Goal: Communication & Community: Answer question/provide support

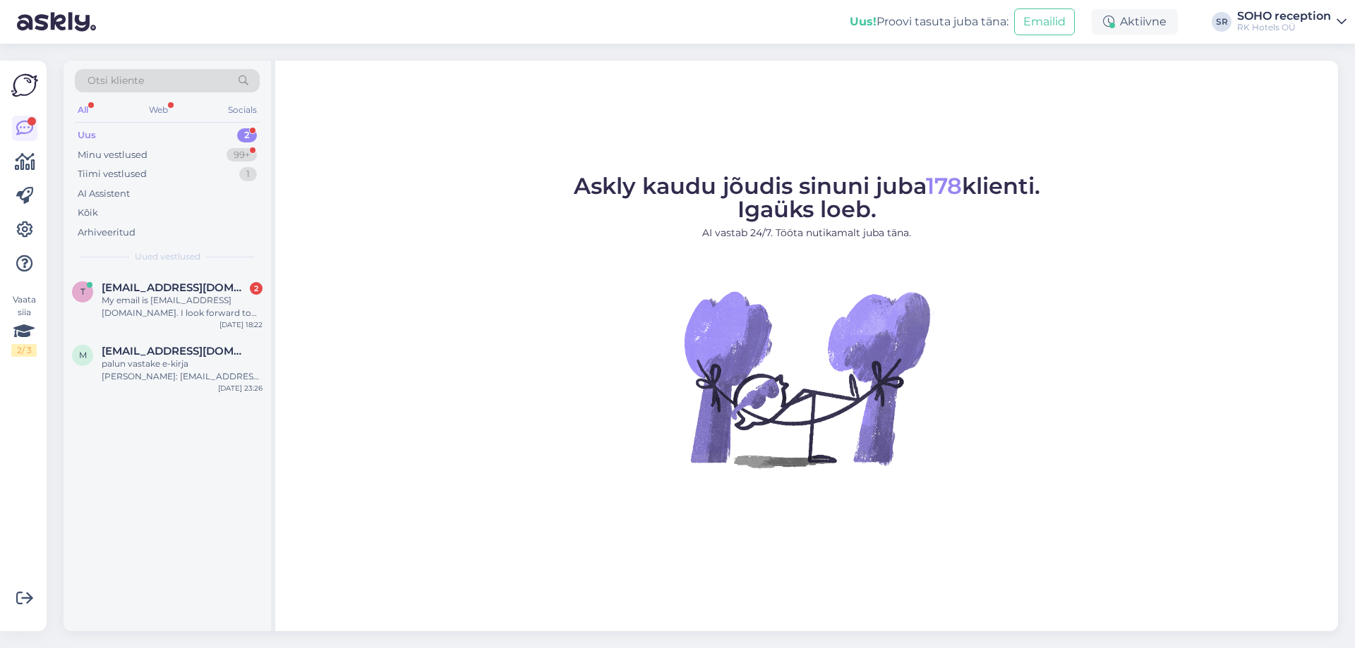
click at [119, 130] on div "Uus 2" at bounding box center [167, 136] width 185 height 20
click at [99, 155] on div "Minu vestlused" at bounding box center [113, 155] width 70 height 14
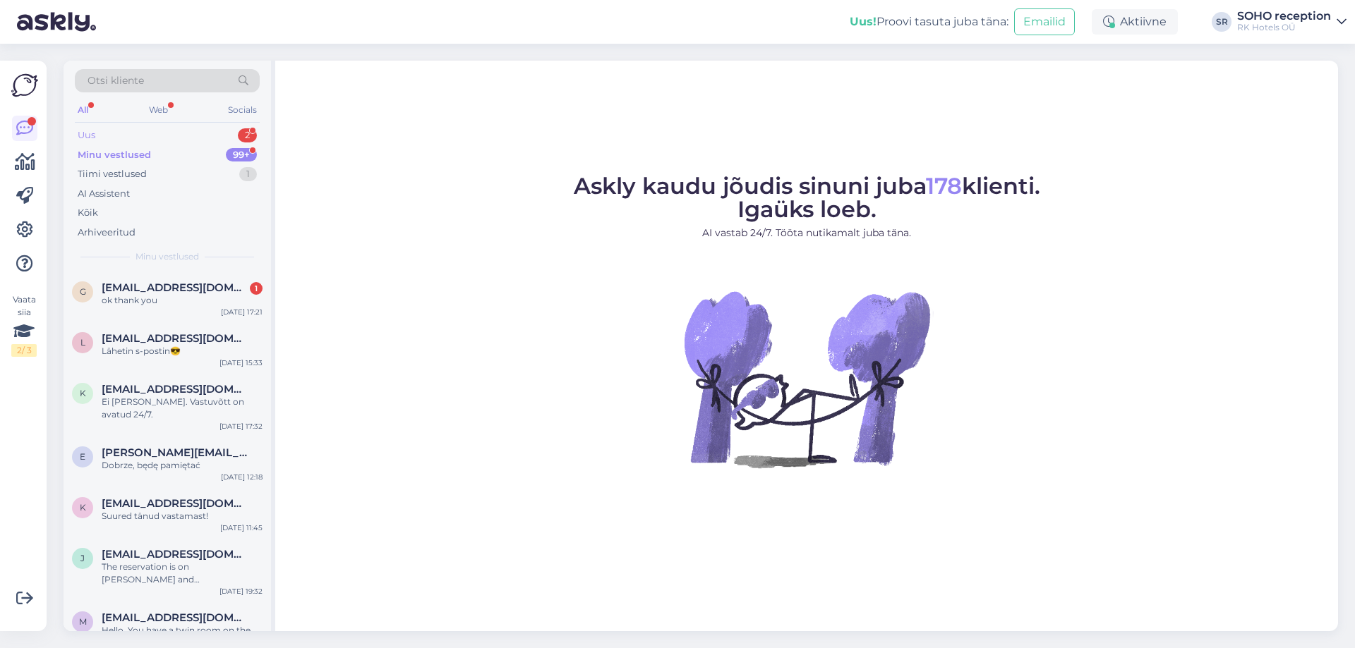
click at [110, 131] on div "Uus 2" at bounding box center [167, 136] width 185 height 20
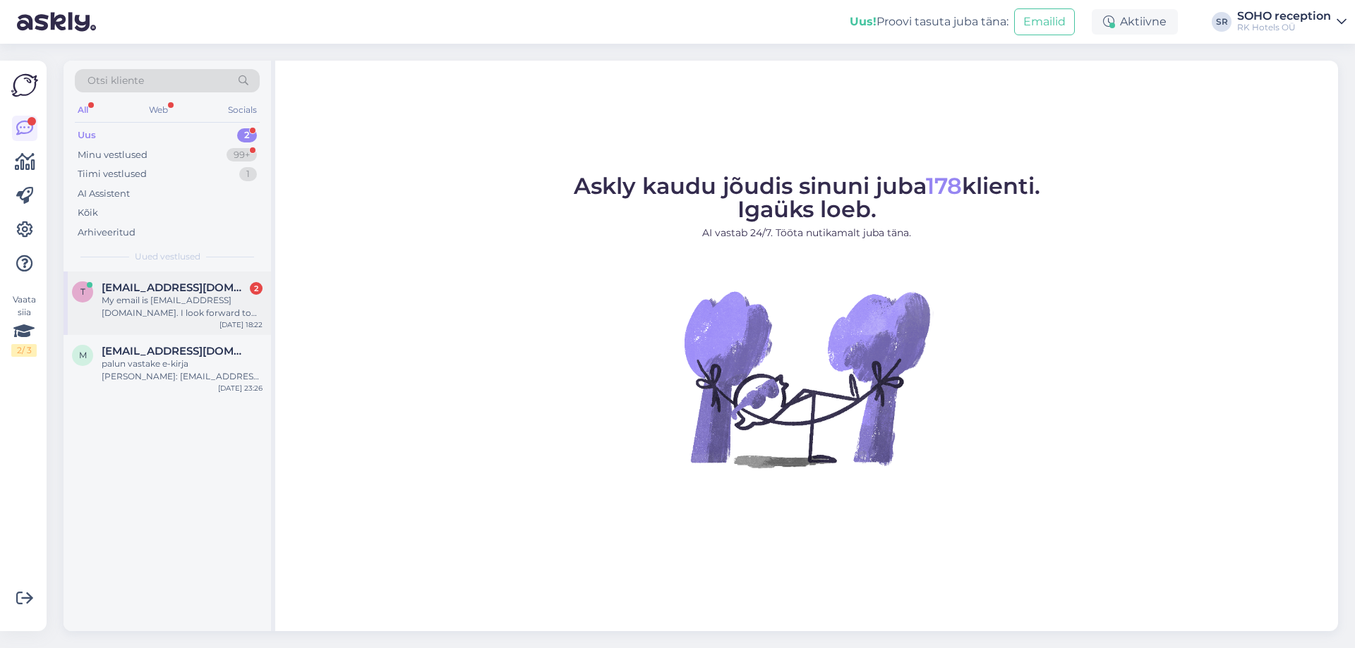
click at [203, 315] on div "My email is [EMAIL_ADDRESS][DOMAIN_NAME]. I look forward to receiving your repl…" at bounding box center [182, 306] width 161 height 25
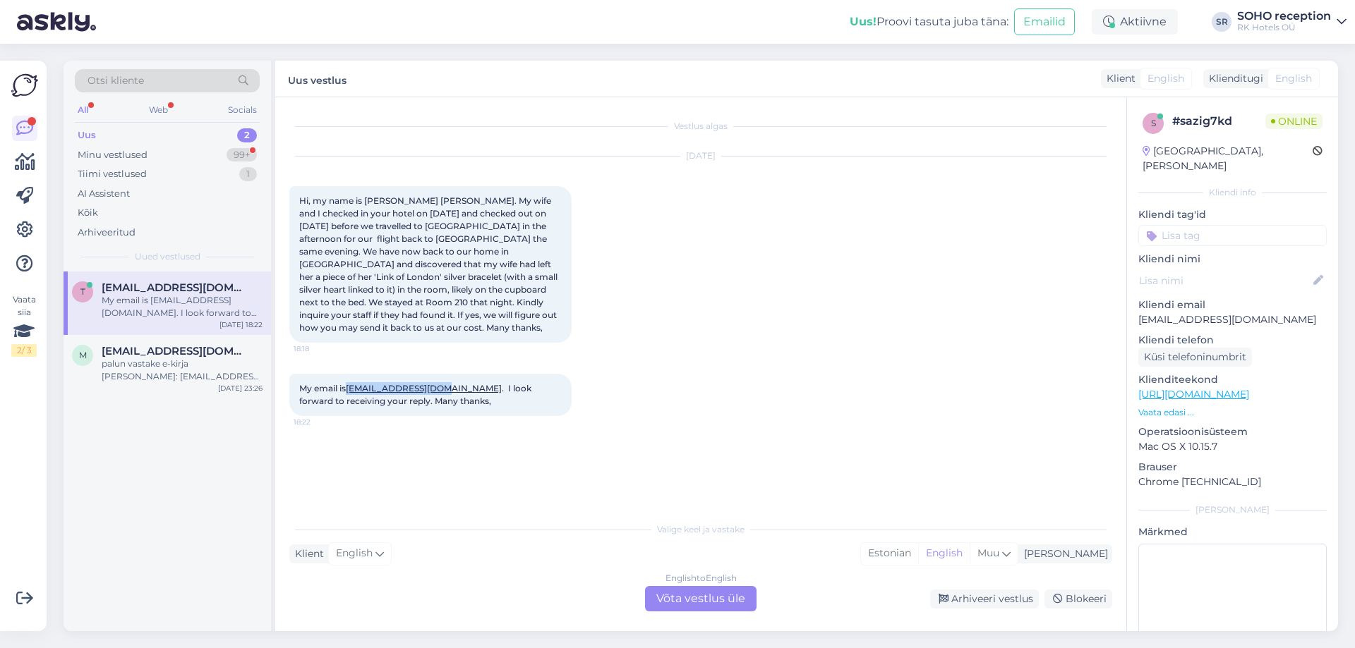
drag, startPoint x: 347, startPoint y: 392, endPoint x: 448, endPoint y: 383, distance: 101.3
click at [448, 383] on span "My email is [EMAIL_ADDRESS][DOMAIN_NAME] . I look forward to receiving your rep…" at bounding box center [416, 394] width 234 height 23
copy span "[EMAIL_ADDRESS][DOMAIN_NAME]"
click at [696, 593] on div "English to English Võta vestlus üle" at bounding box center [700, 598] width 111 height 25
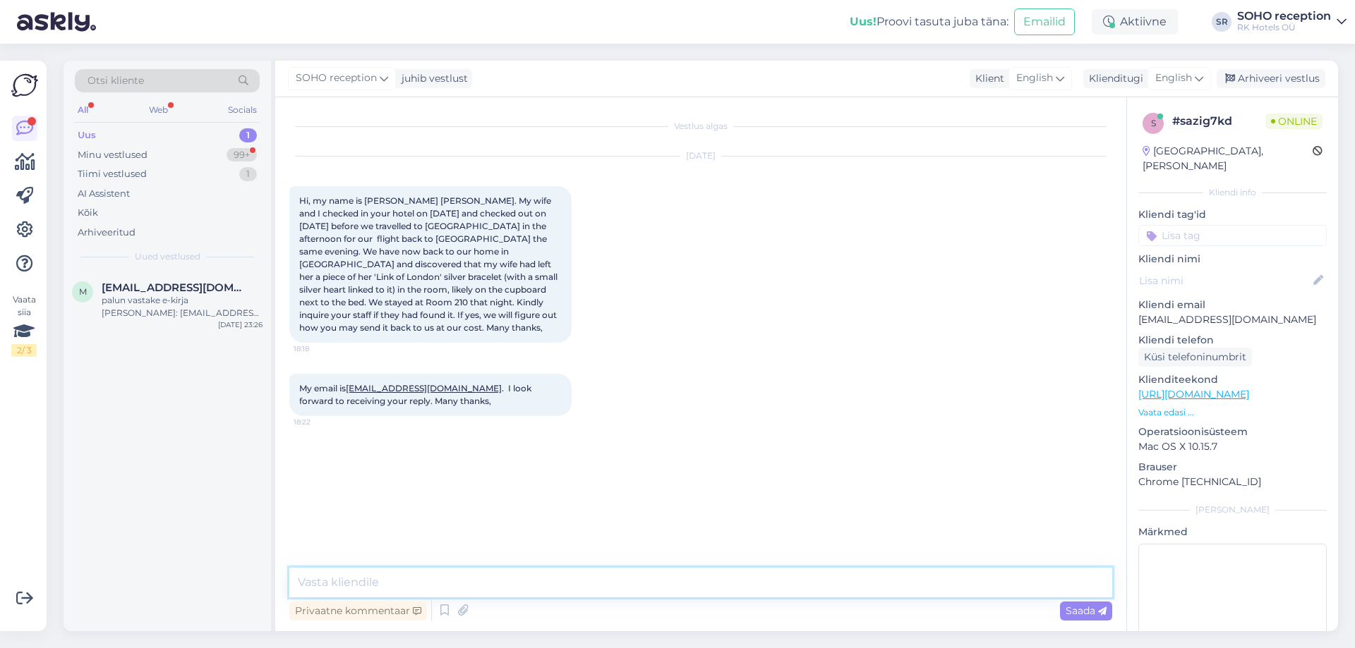
click at [481, 586] on textarea at bounding box center [700, 583] width 823 height 30
click at [1196, 75] on icon at bounding box center [1199, 79] width 8 height 16
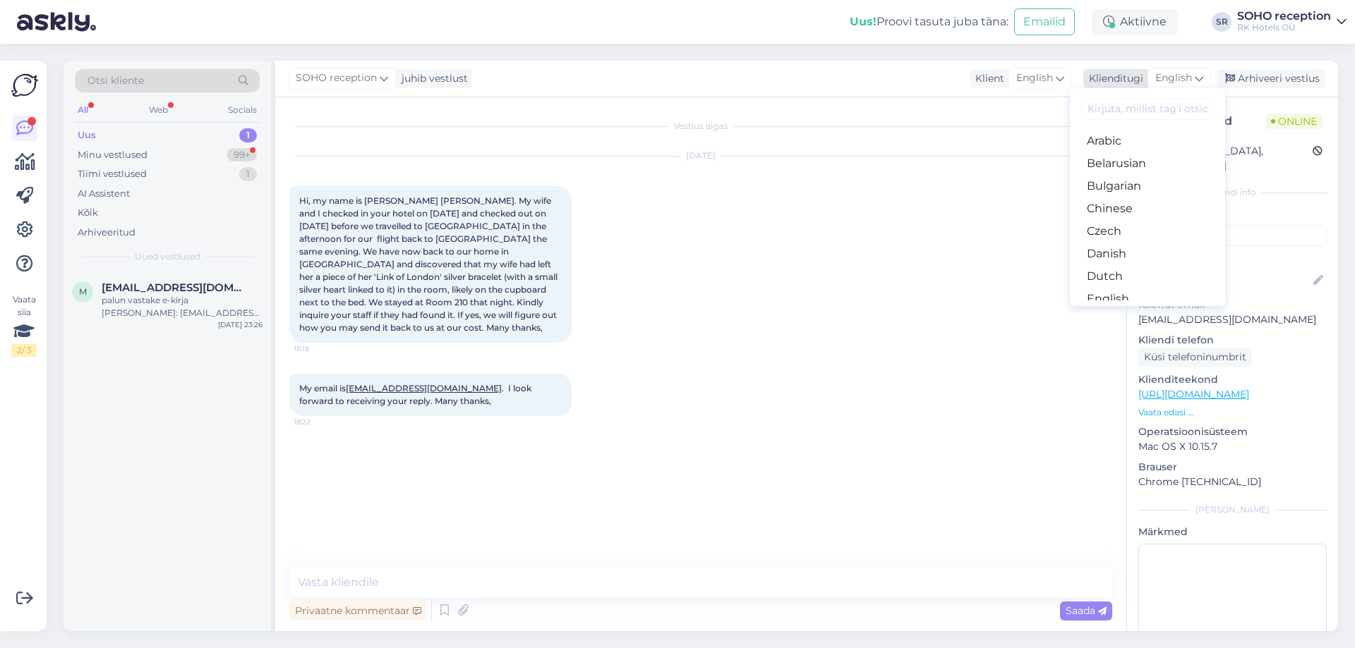
click at [1190, 72] on span "English" at bounding box center [1173, 79] width 37 height 16
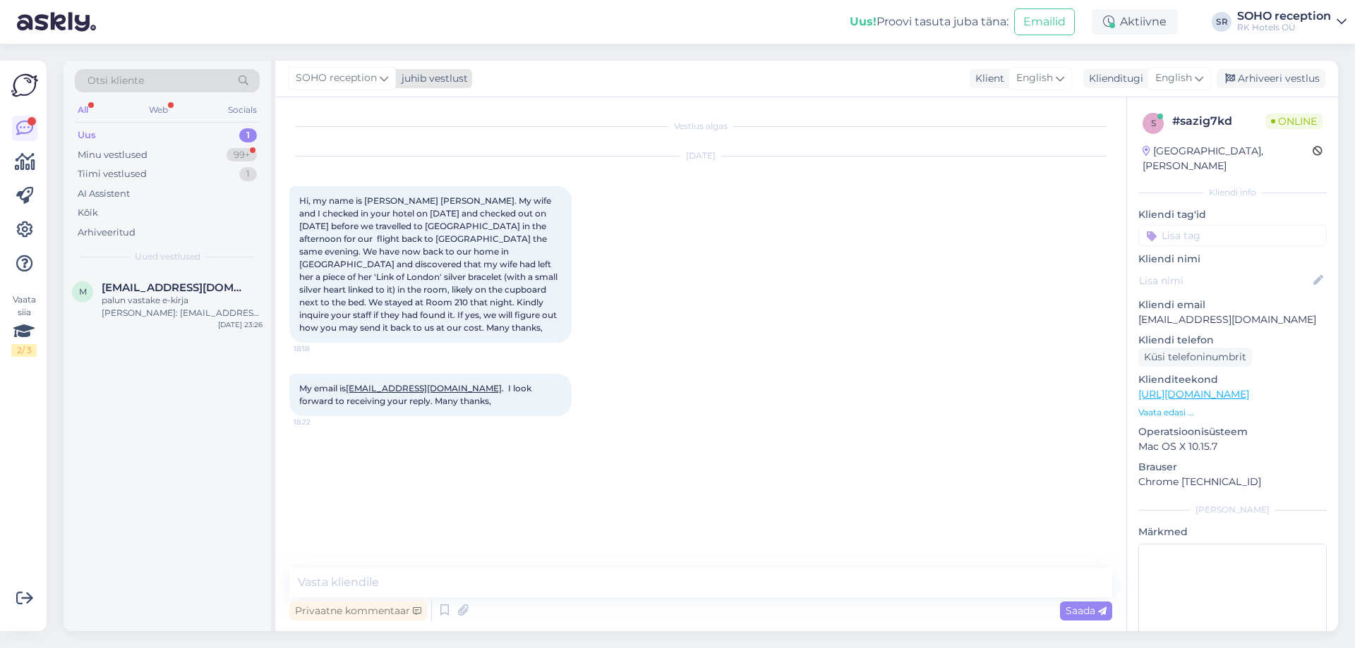
click at [391, 76] on div "SOHO reception" at bounding box center [342, 78] width 108 height 23
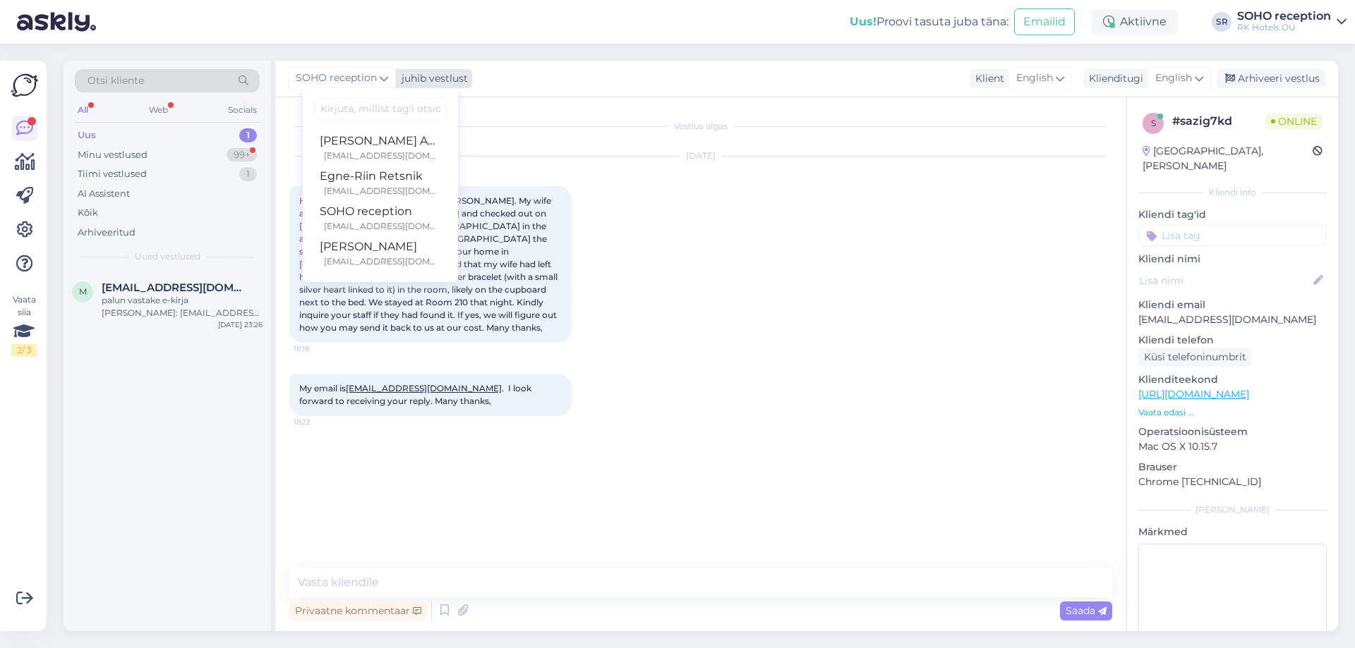
click at [391, 76] on div "SOHO reception" at bounding box center [342, 78] width 108 height 23
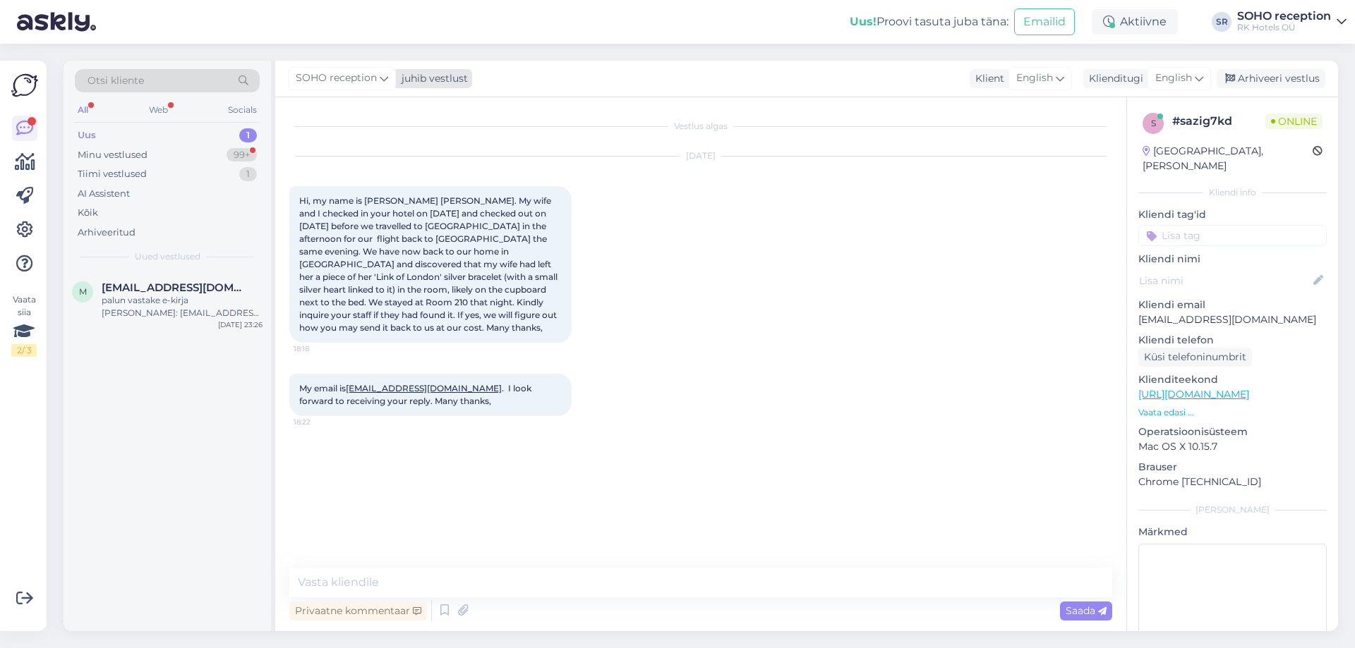
click at [390, 77] on div "SOHO reception" at bounding box center [342, 78] width 108 height 23
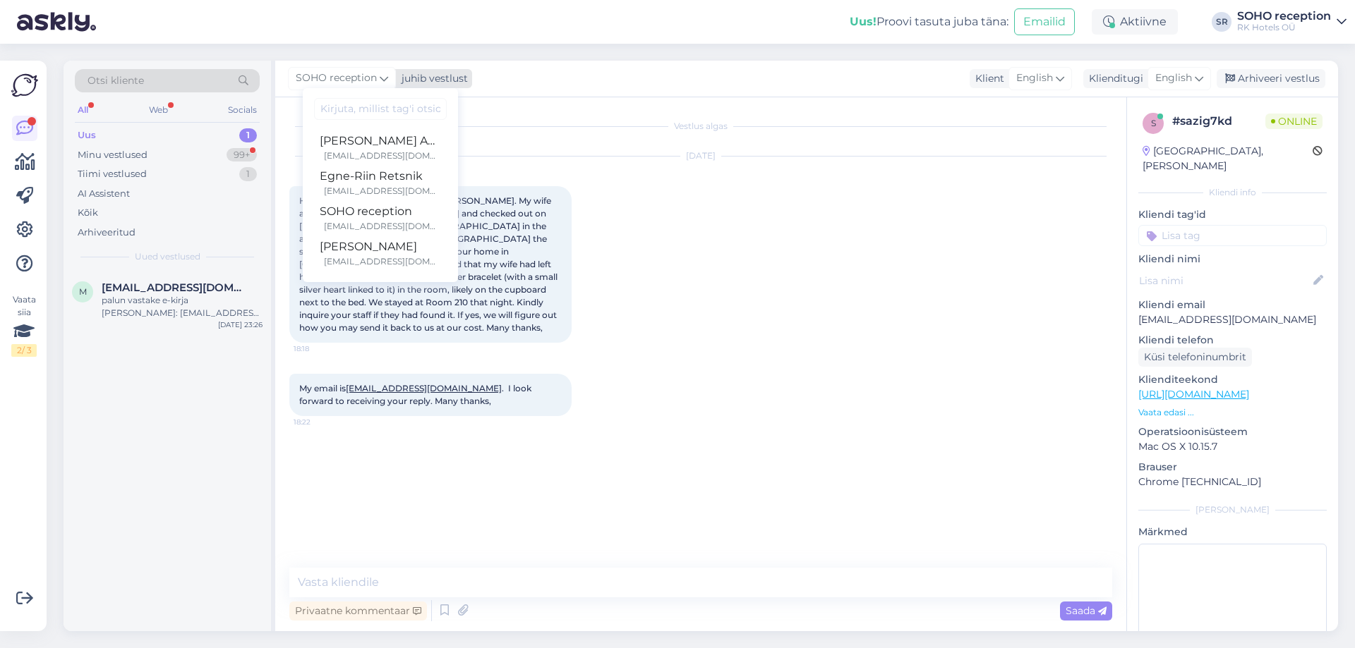
click at [390, 77] on div "SOHO reception" at bounding box center [342, 78] width 108 height 23
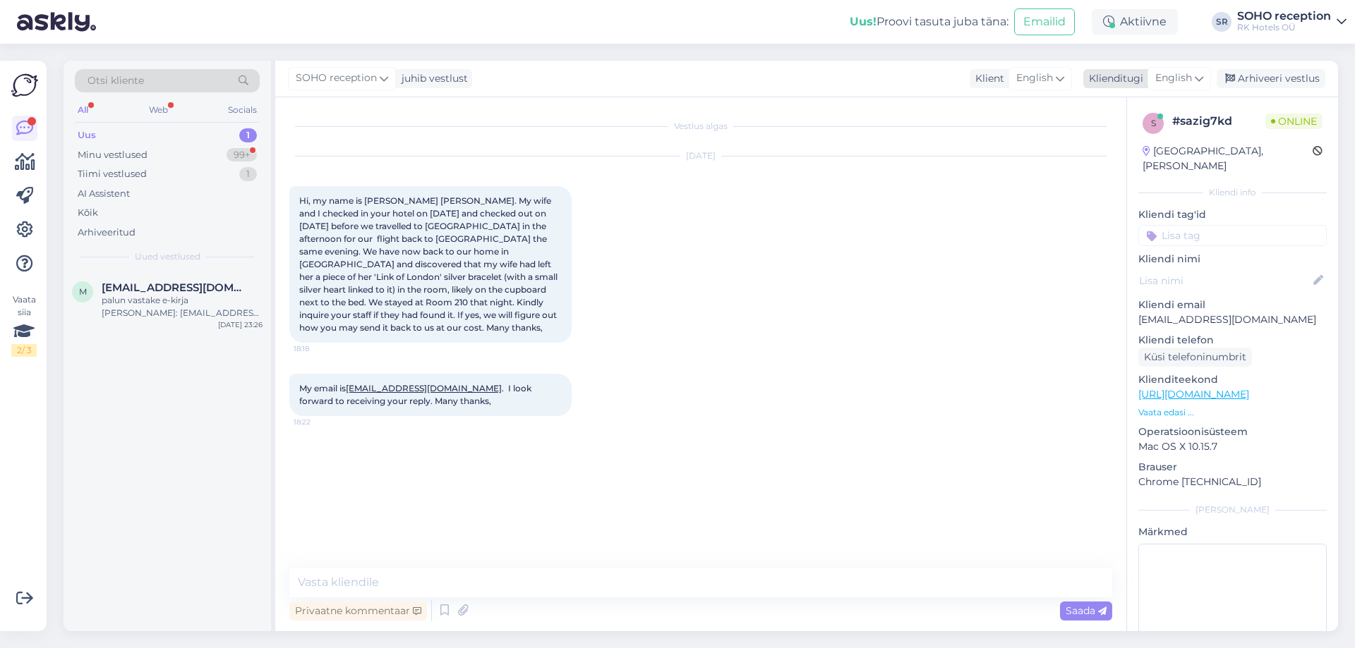
click at [1202, 82] on icon at bounding box center [1199, 79] width 8 height 16
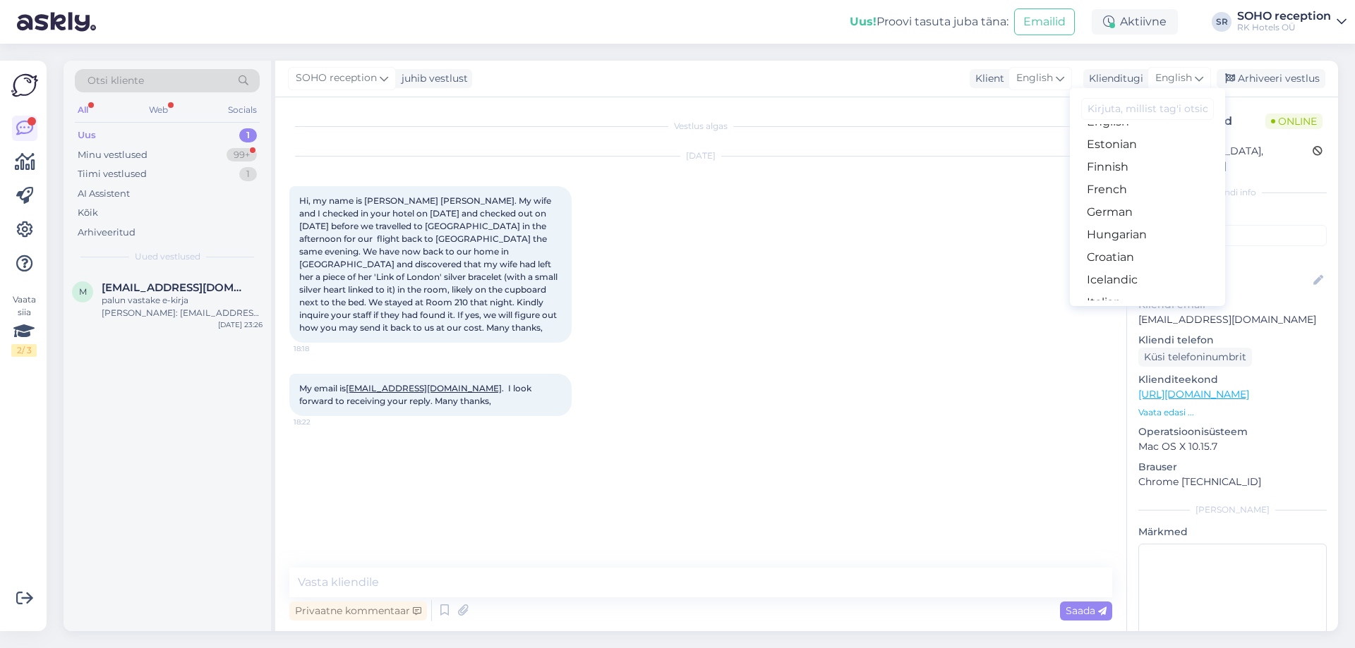
scroll to position [159, 0]
click at [1156, 154] on link "Estonian" at bounding box center [1147, 162] width 155 height 23
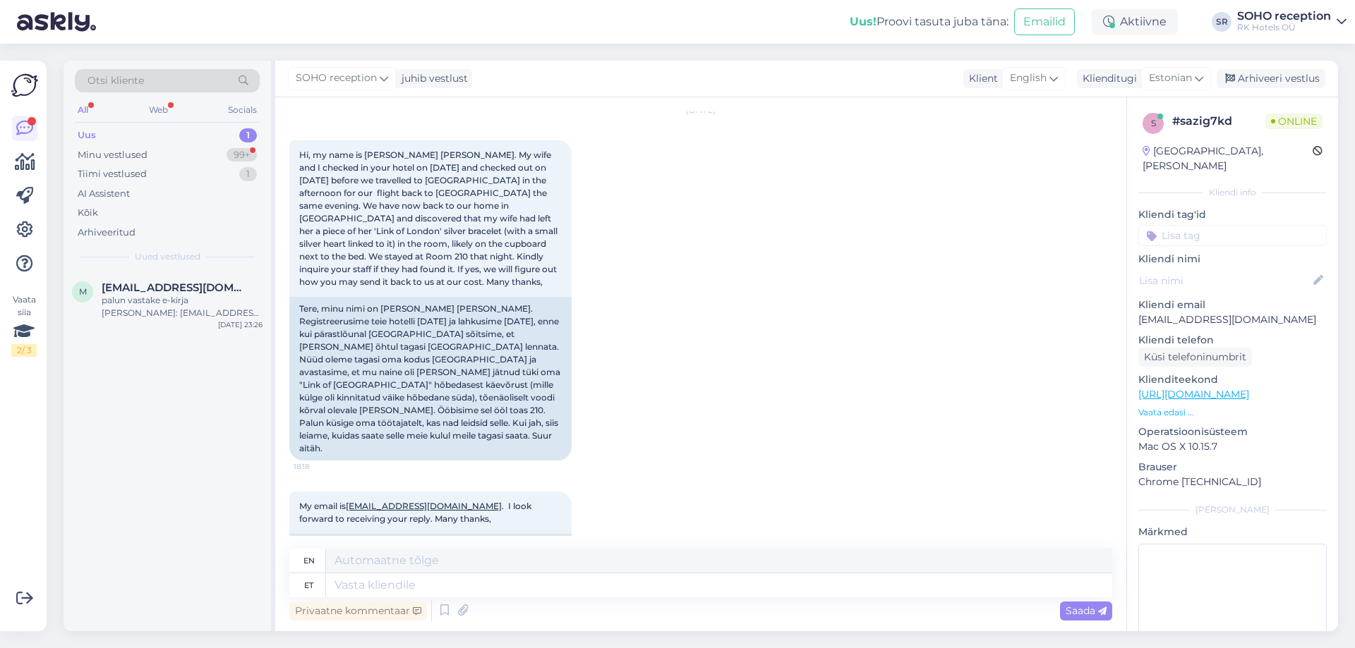
scroll to position [71, 0]
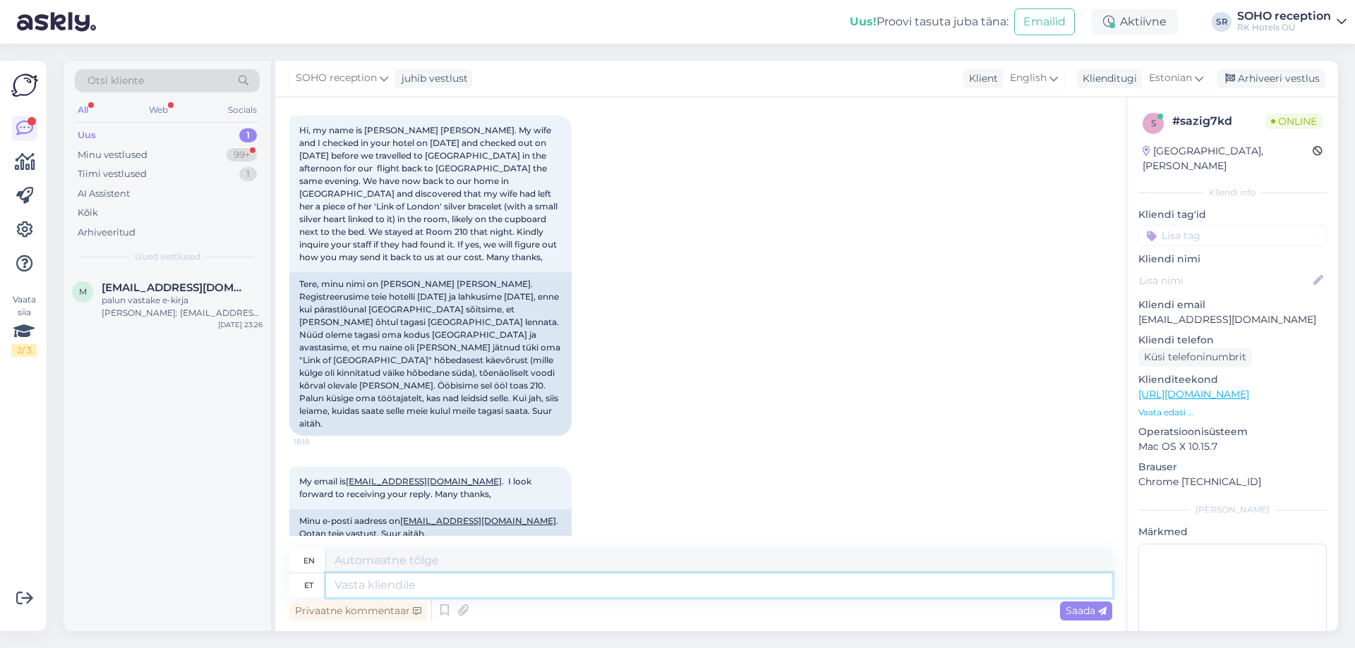
click at [433, 591] on textarea at bounding box center [719, 586] width 786 height 24
type textarea "Tere!"
type textarea "Hello!"
type textarea "Tere! Hetkel p"
type textarea "Hello! Currently"
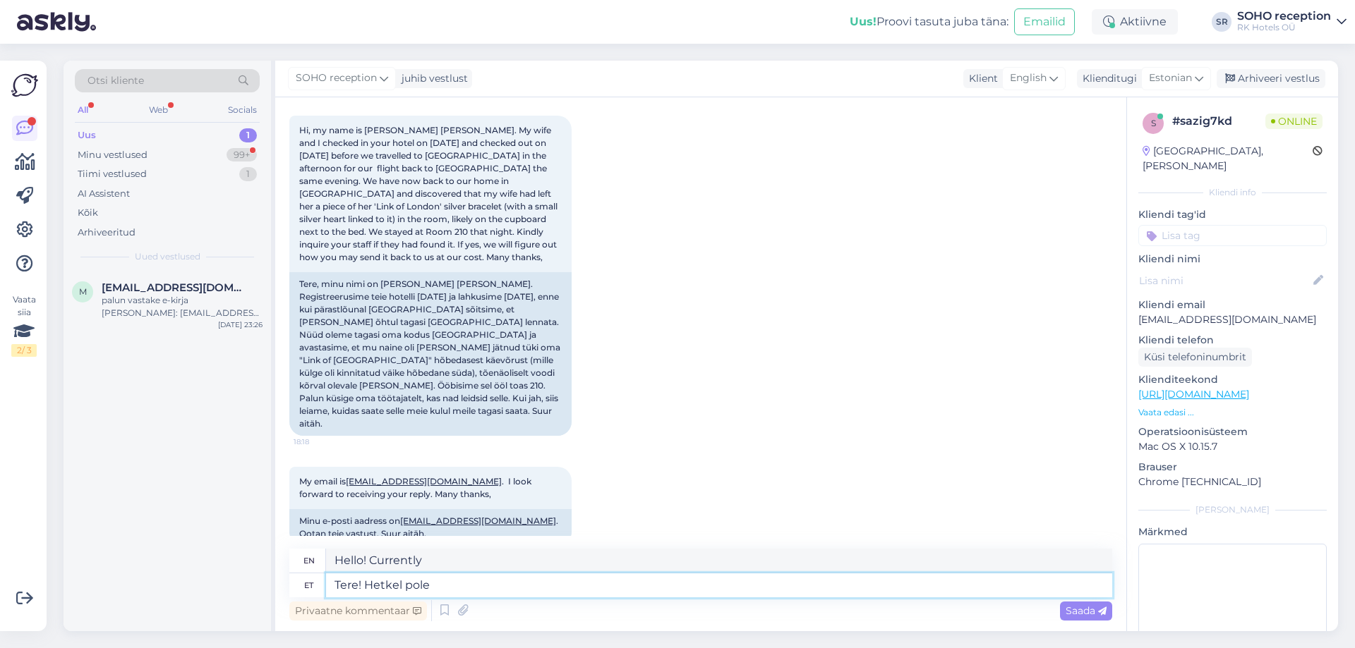
type textarea "Tere! Hetkel pole"
type textarea "Hello! Not available at the moment"
type textarea "Tere! Hetkel pole veel"
type textarea "Hello! Not yet available."
type textarea "Tere! Hetkel pole veel käeketti le"
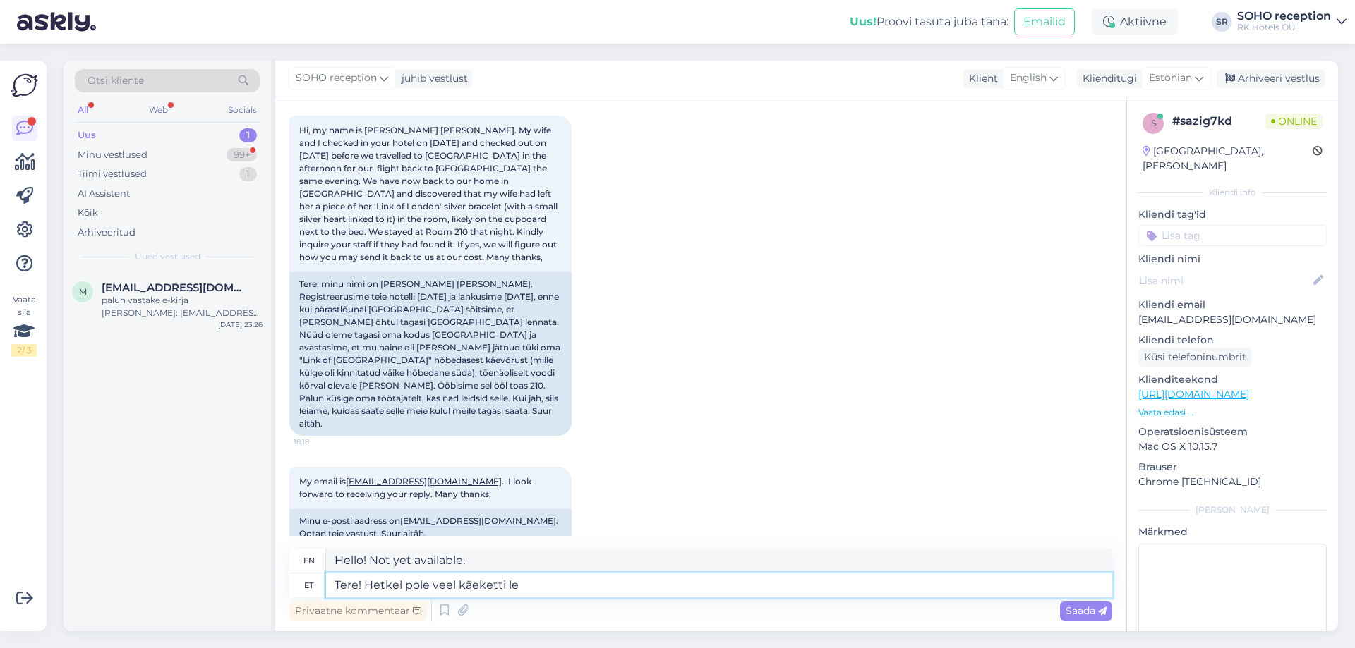
type textarea "Hello! There is no bracelet yet."
type textarea "Tere! Hetkel pole veel käeketti lei"
type textarea "Hello! There is no bracelet found yet."
type textarea "Tere! Hetkel pole veel käeketti leitud"
type textarea "Hello! No bracelet found yet"
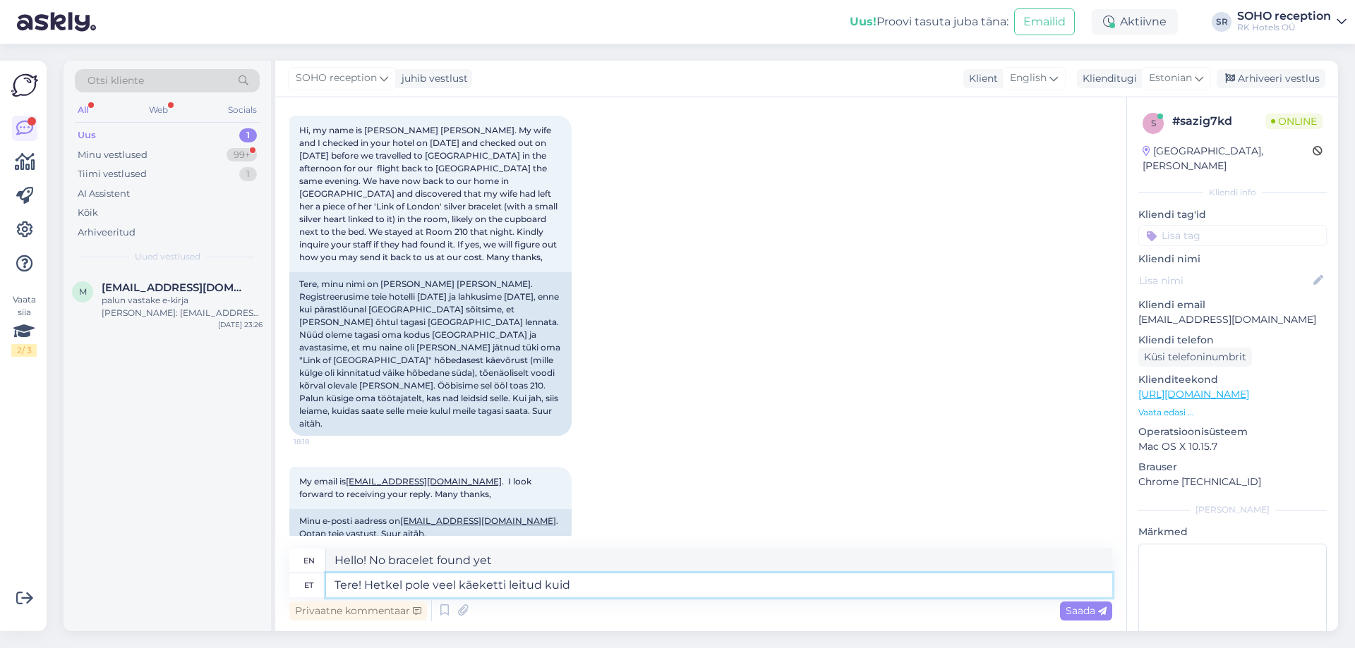
type textarea "Tere! Hetkel pole veel käeketti leitud kuid"
type textarea "Hello! The bracelet has not been found yet, but"
type textarea "Tere! Hetkel pole veel käeketti leitud kuid anname"
type textarea "Hello! The bracelet has not been found yet, but we will give it to you."
type textarea "Tere! Hetkel pole veel käeketti leitud kuid anname teile"
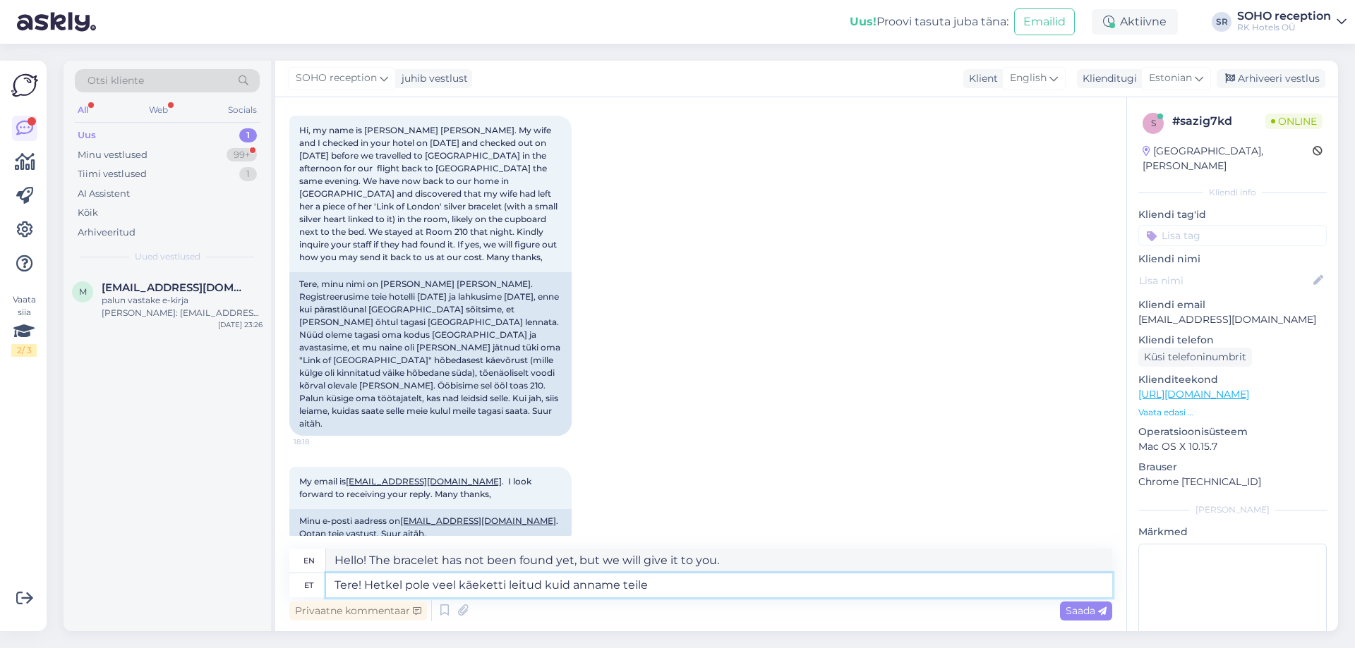
type textarea "Hello! The bracelet has not been found yet, but we will give you one."
type textarea "Tere! Hetkel pole veel käeketti leitud kuid anname teile sellest"
type textarea "Hello! The bracelet has not been found yet, but we will let you know about it."
type textarea "Tere! Hetkel pole veel käeketti leitud kuid anname teile sellest koh"
type textarea "Hello! The bracelet has not been found yet, but we will let you know right away."
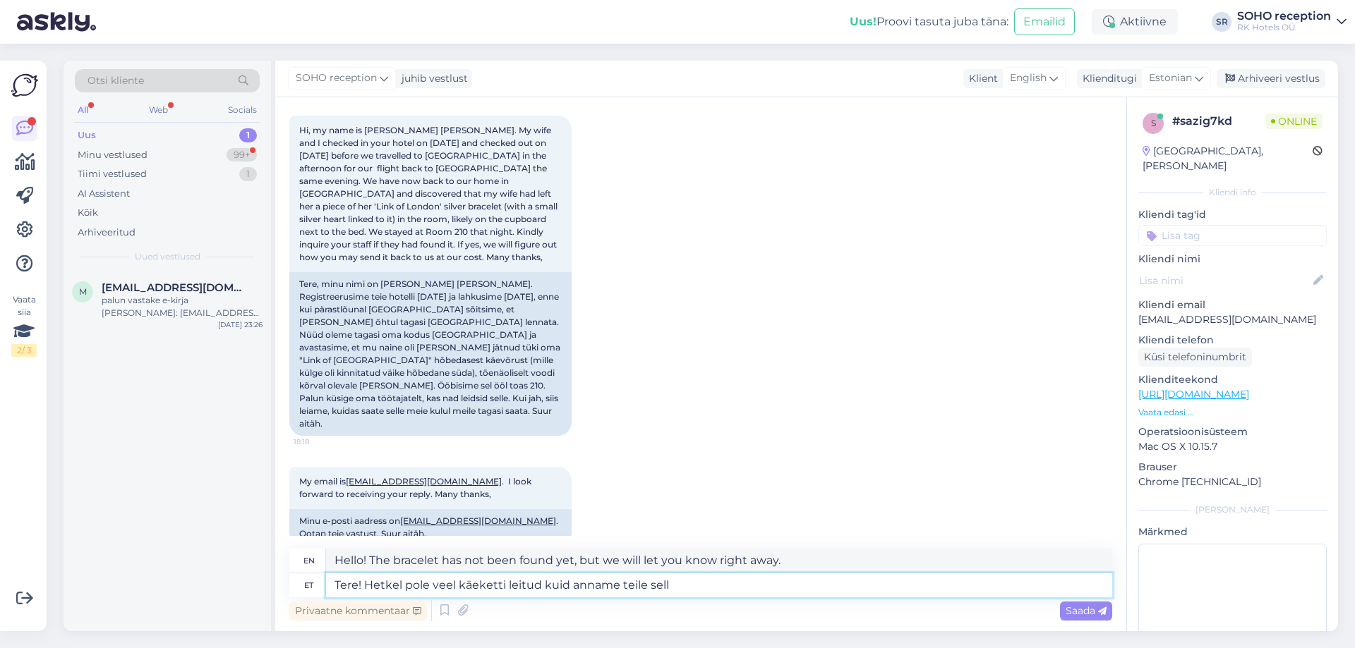
type textarea "Tere! Hetkel pole veel käeketti leitud kuid anname teile sel"
type textarea "Hello! The bracelet has not been found yet, but we will let you know about it."
type textarea "Tere! Hetkel pole veel käeketti leitud kuid anname teile"
type textarea "Hello! The bracelet has not been found yet, but we will give you one."
type textarea "Tere! Hetkel pole veel käeketti leitud kuid anname"
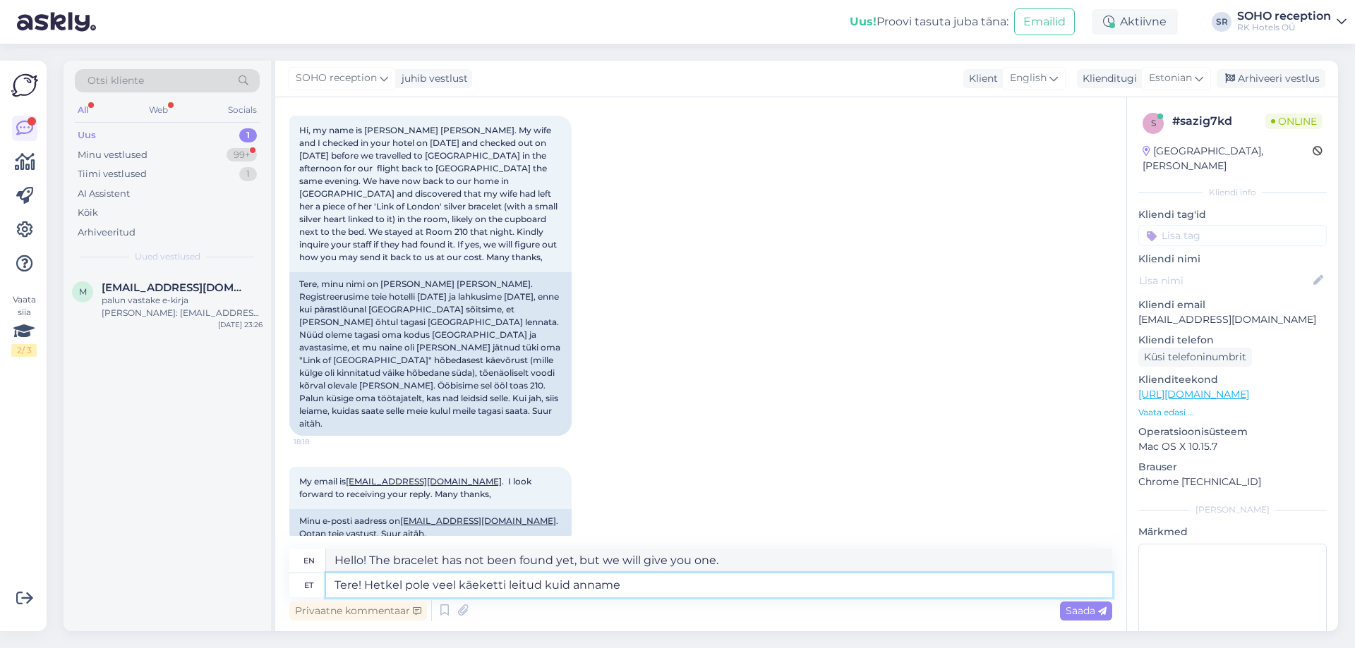
type textarea "Hello! The bracelet has not been found yet, but we will give it to you."
type textarea "Tere! Hetkel pole veel käeketti leitud kuid"
type textarea "Hello! The bracelet has not been found yet, but"
type textarea "Tere! Hetkel pole veel käeketti leitud kuid võtame"
type textarea "Hello! We haven't found the bracelet yet, but we'll take it."
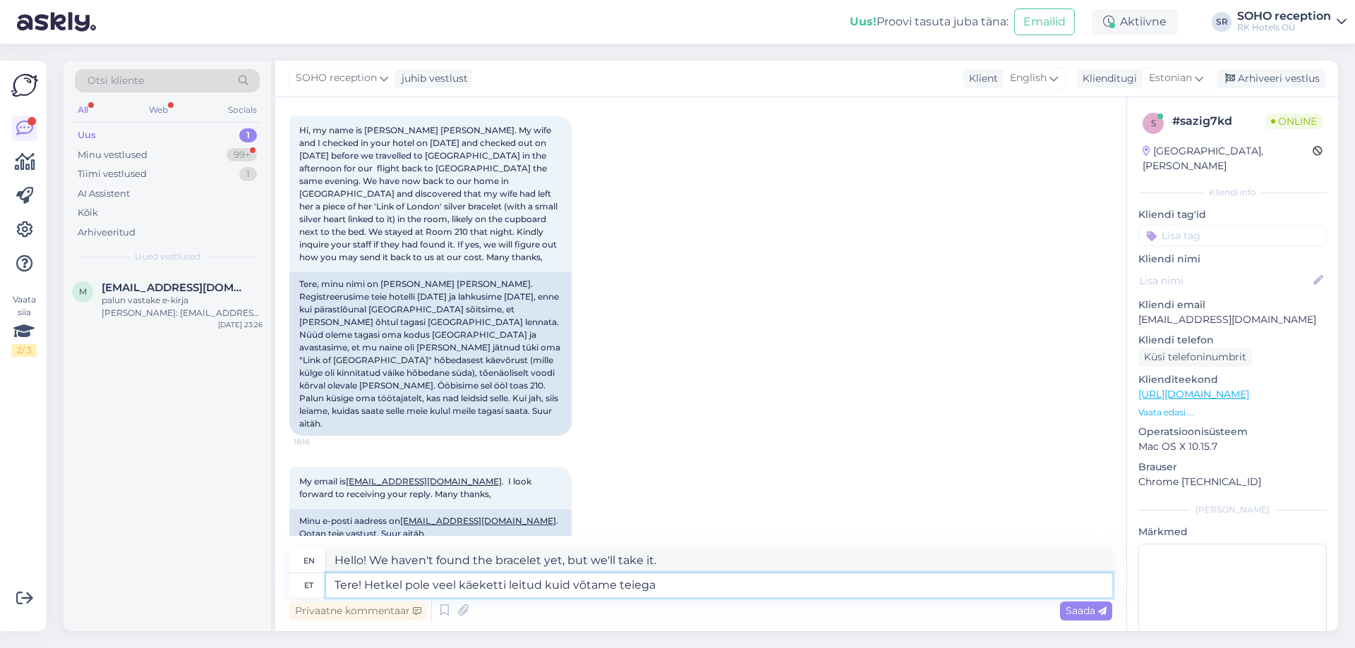
type textarea "Tere! Hetkel pole veel käeketti leitud kuid võtame teiega"
type textarea "Hello! The bracelet has not been found yet, but we will take it with you."
type textarea "Tere! Hetkel pole veel käeketti leitud kuid võtame teiega kindlasti"
type textarea "Hello! We haven't found the bracelet yet, but we'll definitely take it with you."
type textarea "Tere! Hetkel pole veel käeketti leitud kuid võtame teiega kindlasti läbi m"
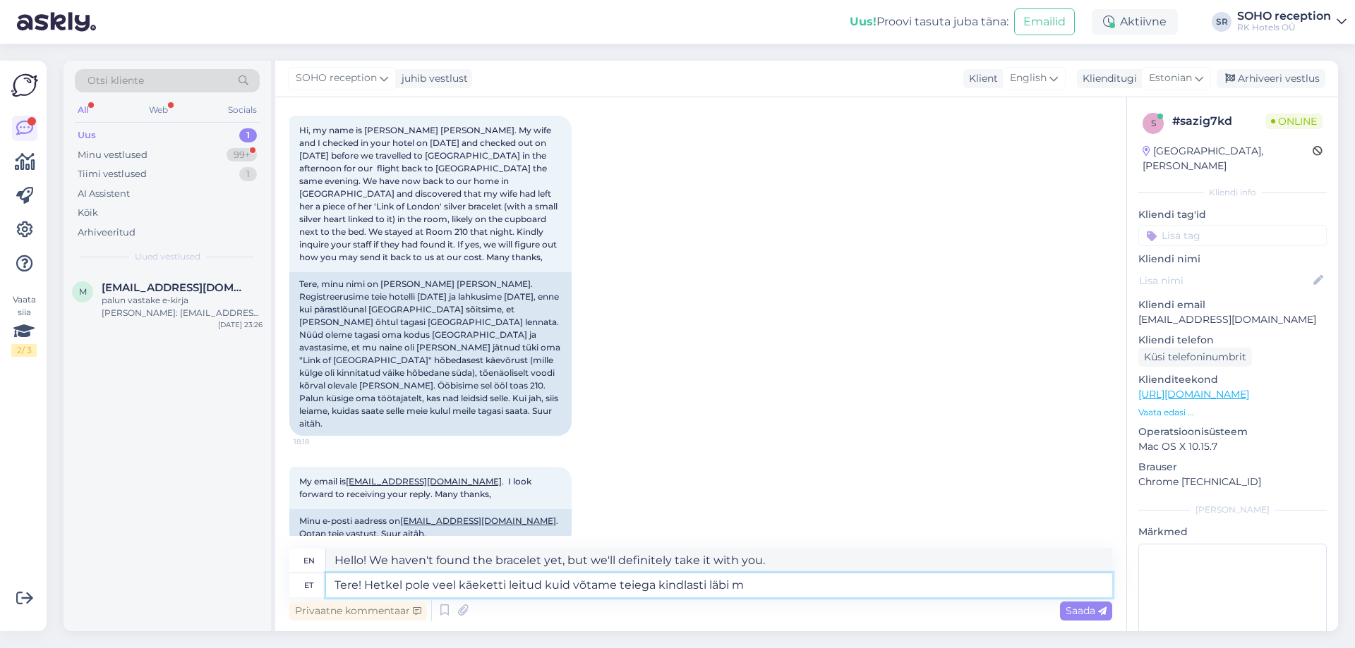
type textarea "Hello! We haven't found the bracelet yet, but we'll definitely check with you."
type textarea "Tere! Hetkel pole veel käeketti leitud kuid võtame teiega kindlasti [PERSON_NAM…"
type textarea "Hello! We haven't found the bracelet yet, but we'll definitely check with you v…"
type textarea "Tere! Hetkel pole veel käeketti leitud kuid võtame teiega kindlasti [PERSON_NAM…"
type textarea "Hello! The bracelet has not been found yet, but we will definitely contact you …"
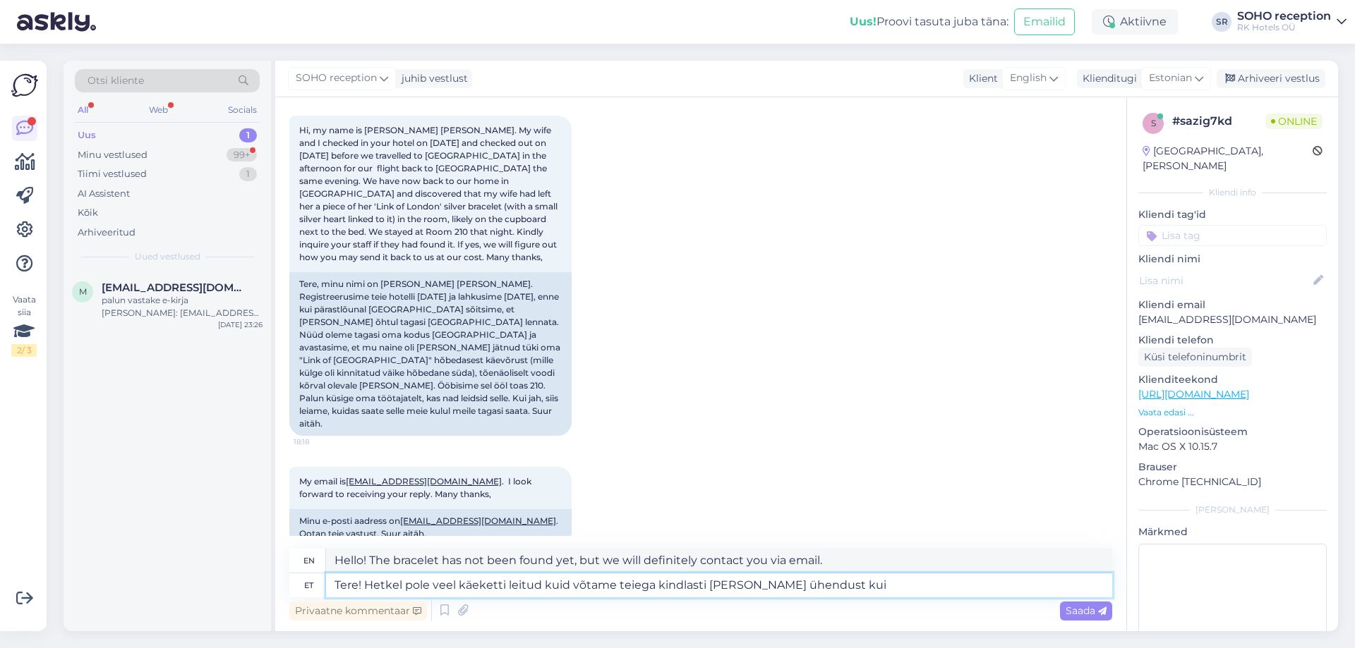
type textarea "Tere! Hetkel pole veel käeketti leitud kuid võtame teiega kindlasti [PERSON_NAM…"
type textarea "Hello! The bracelet has not been found yet, but we will definitely contact you …"
type textarea "Tere! Hetkel pole veel käeketti leitud kuid võtame teiega kindlasti [PERSON_NAM…"
type textarea "Hello! The bracelet has not been found yet, but we will definitely contact you …"
type textarea "Tere! Hetkel pole veel käeketti leitud kuid võtame teiega kindlasti [PERSON_NAM…"
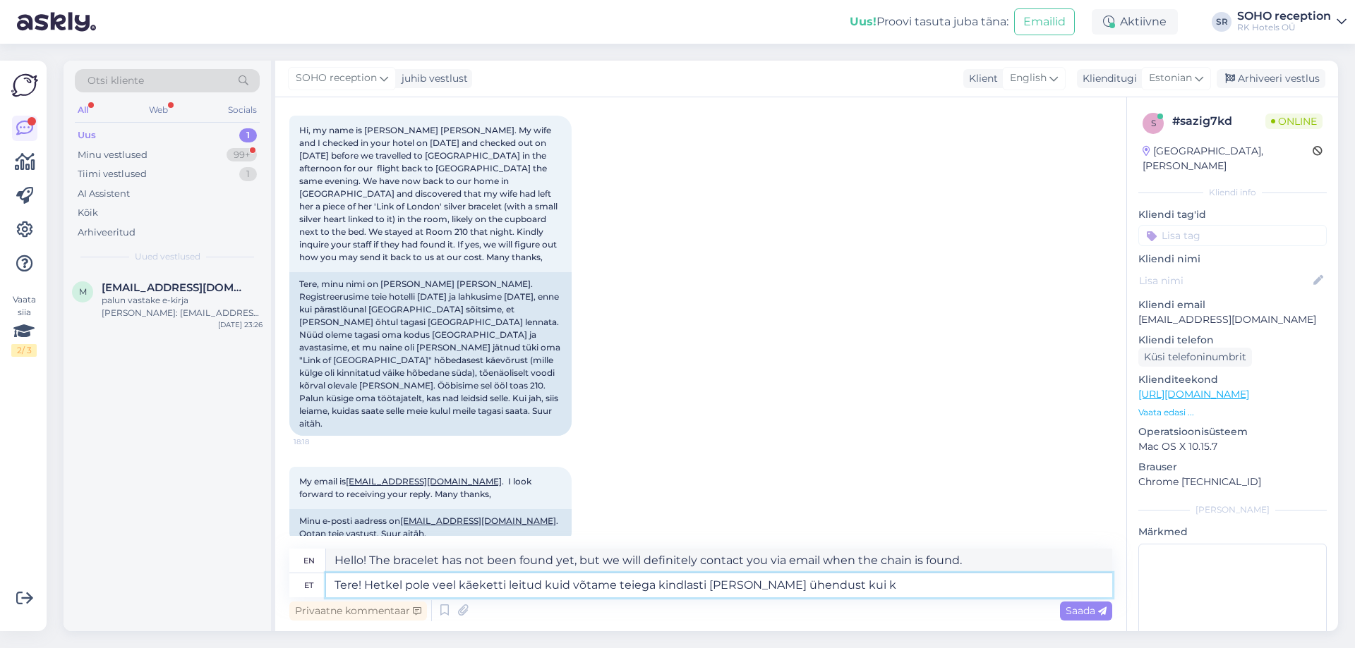
type textarea "Hello! The bracelet has not been found yet, but we will definitely contact you …"
type textarea "Tere! Hetkel pole veel käeketti leitud kuid võtame teiega kindlasti [PERSON_NAM…"
type textarea "Hello! The bracelet has not been found yet, but we will definitely contact you …"
type textarea "Tere! Hetkel pole veel käeketti leitud kuid võtame teiega kindlasti [PERSON_NAM…"
type textarea "Hello! The bracelet has not been found yet, but we will definitely contact you …"
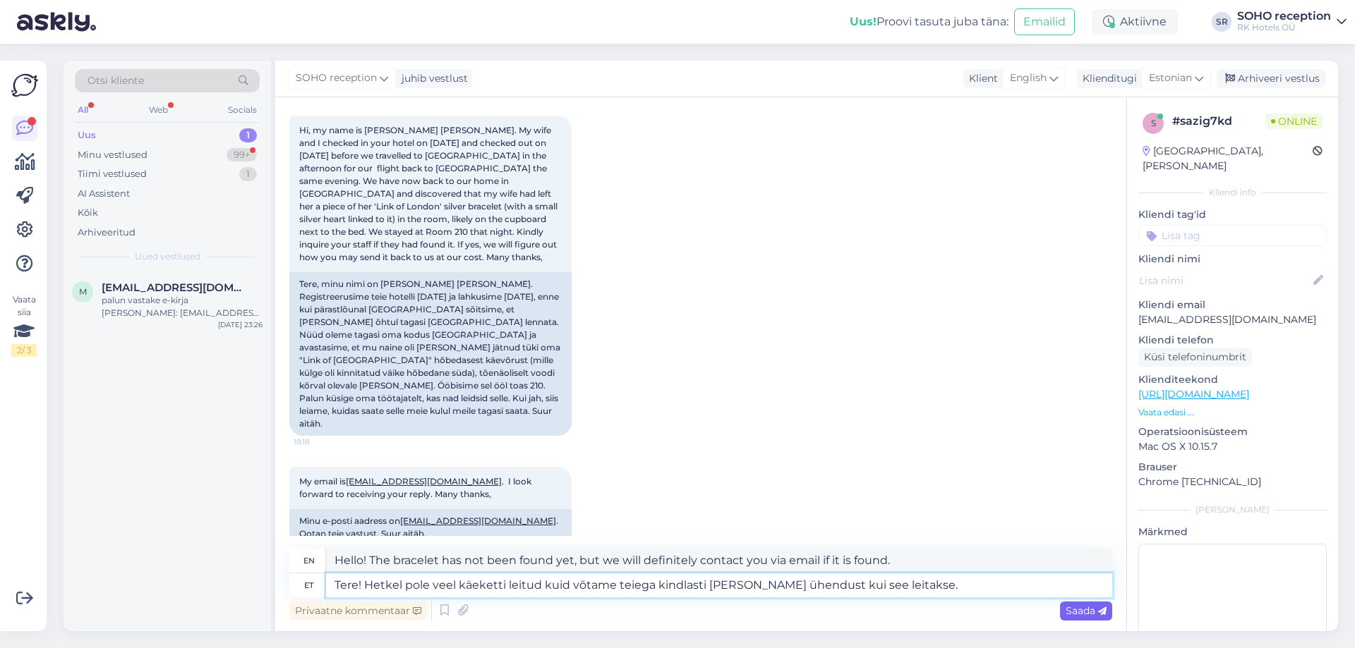
type textarea "Tere! Hetkel pole veel käeketti leitud kuid võtame teiega kindlasti [PERSON_NAM…"
click at [1081, 613] on span "Saada" at bounding box center [1085, 611] width 41 height 13
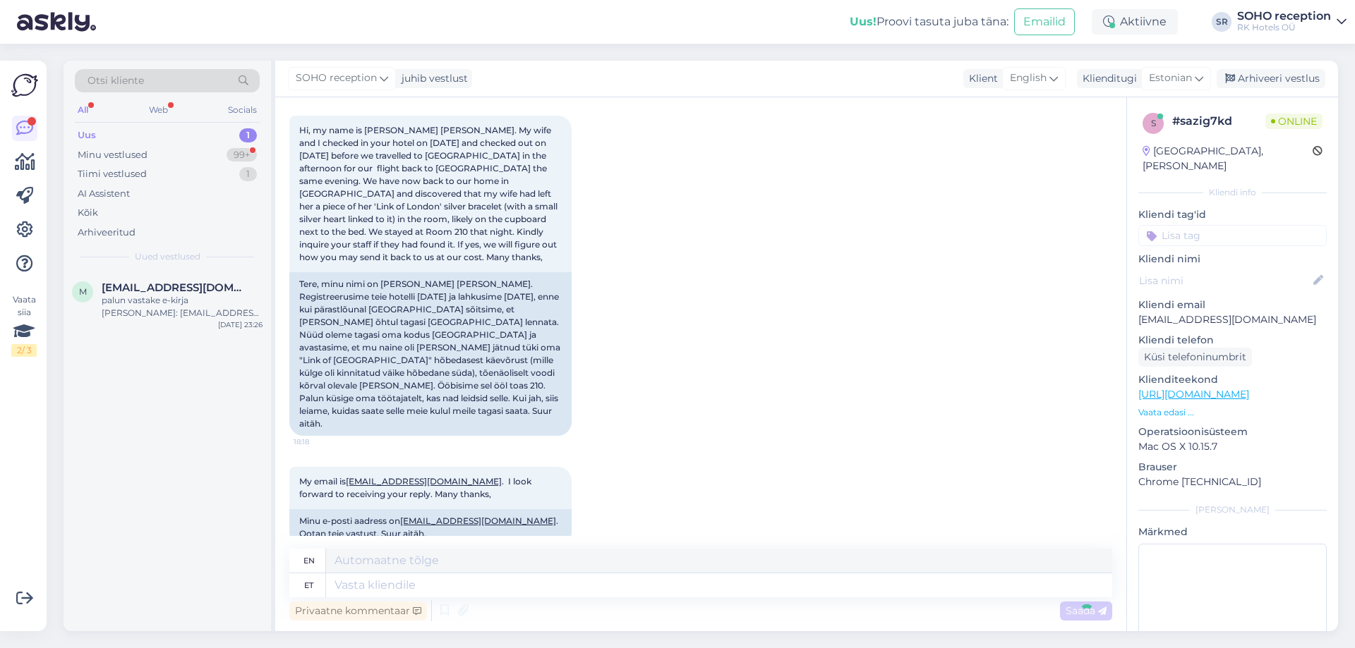
scroll to position [181, 0]
